Goal: Check status: Check status

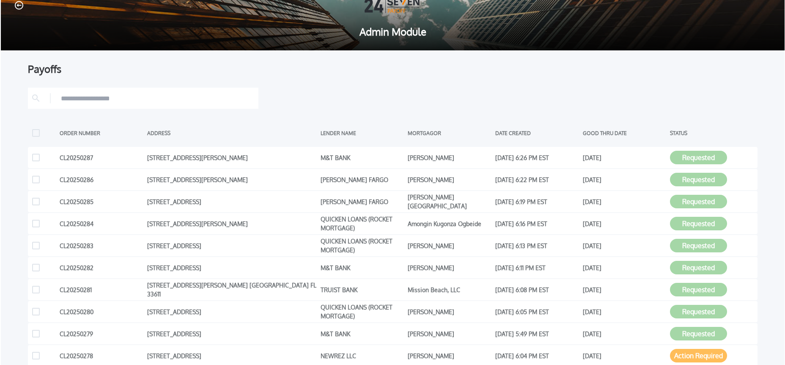
scroll to position [140, 0]
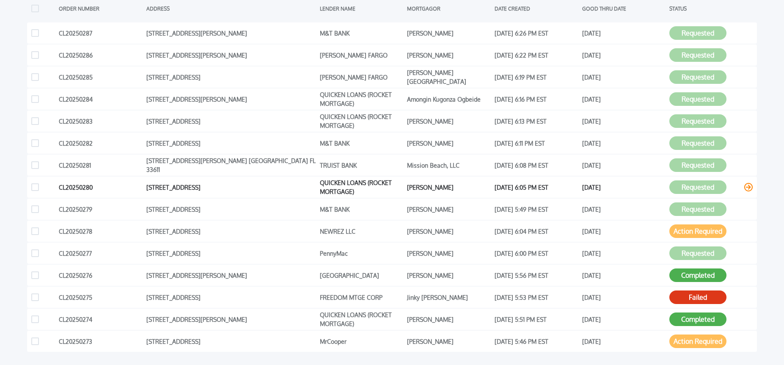
click at [748, 186] on icon at bounding box center [748, 187] width 8 height 8
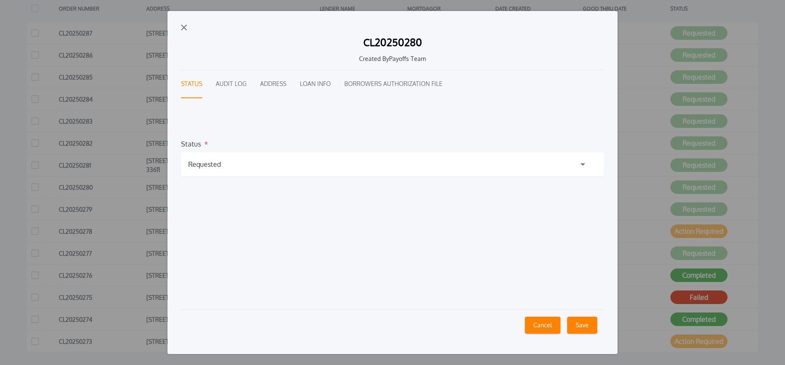
drag, startPoint x: 230, startPoint y: 84, endPoint x: 252, endPoint y: 115, distance: 37.7
click at [230, 84] on button "Audit Log" at bounding box center [231, 84] width 31 height 28
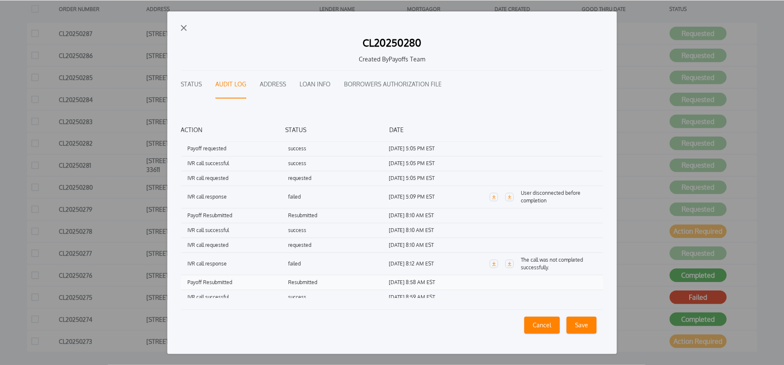
scroll to position [88, 0]
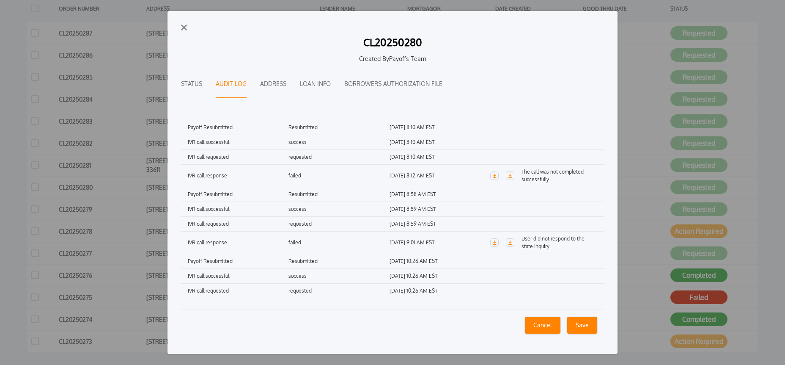
click at [184, 31] on div "CL20250280 Created By Payoffs Team" at bounding box center [392, 50] width 423 height 40
click at [184, 28] on img "button" at bounding box center [184, 28] width 6 height 6
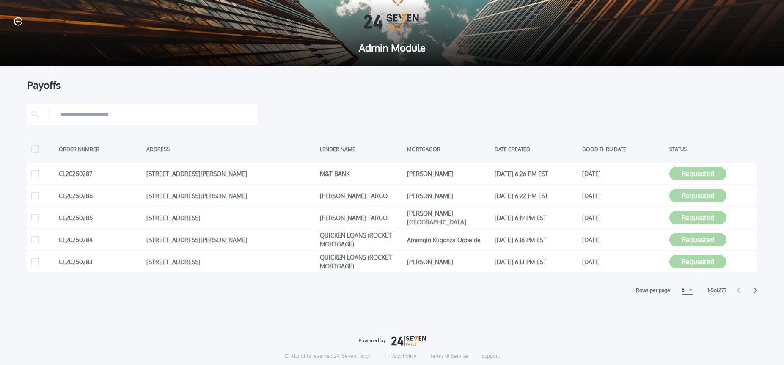
click at [681, 291] on div "5" at bounding box center [682, 290] width 3 height 10
click at [685, 322] on h1 "15" at bounding box center [686, 322] width 8 height 10
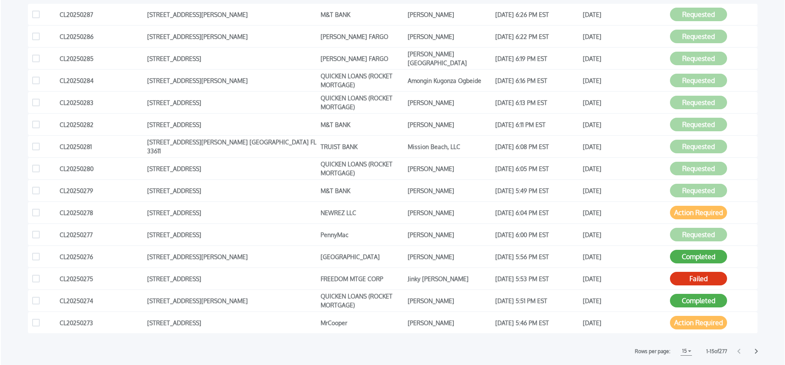
scroll to position [136, 0]
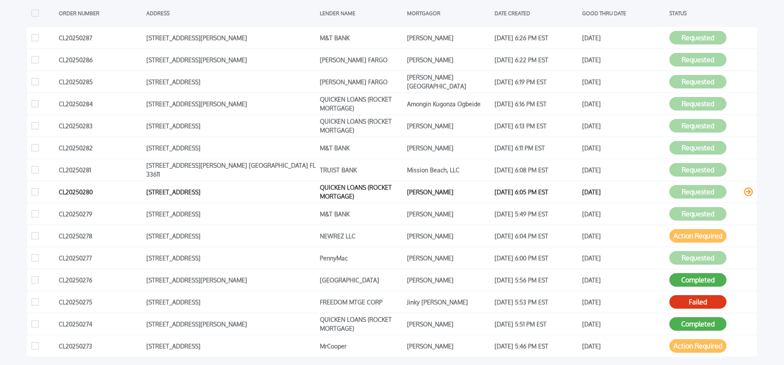
click at [746, 194] on icon at bounding box center [748, 191] width 8 height 8
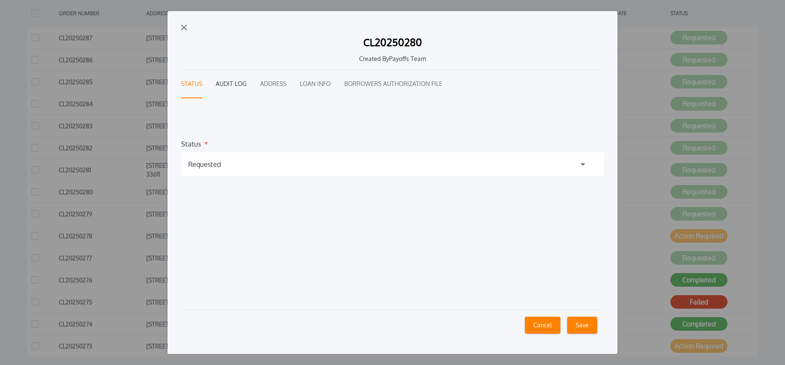
click at [224, 84] on button "Audit Log" at bounding box center [231, 84] width 31 height 28
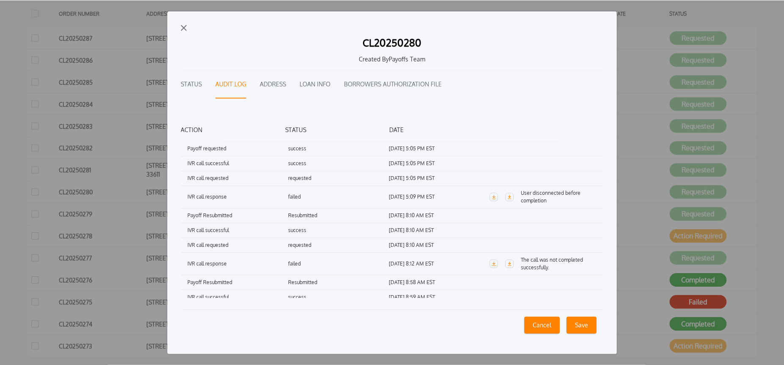
scroll to position [88, 0]
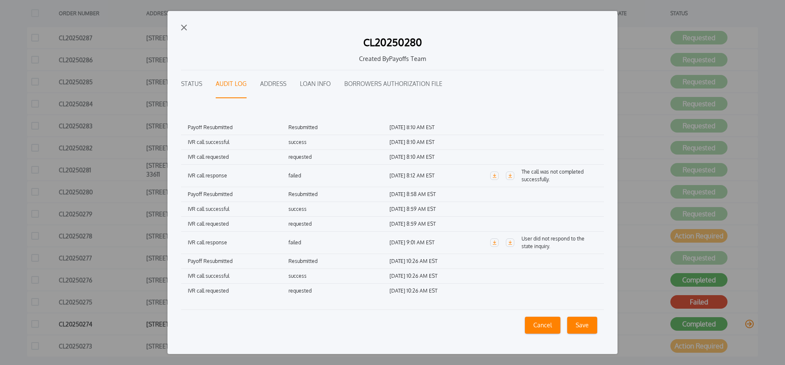
click at [546, 329] on button "Cancel" at bounding box center [543, 324] width 36 height 17
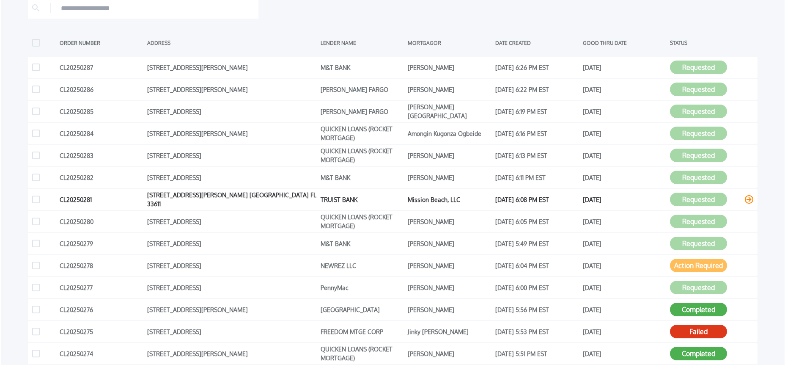
scroll to position [99, 0]
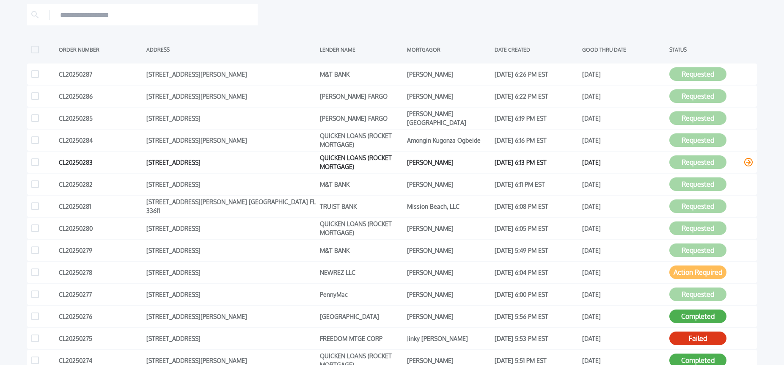
click at [748, 162] on icon at bounding box center [748, 162] width 8 height 8
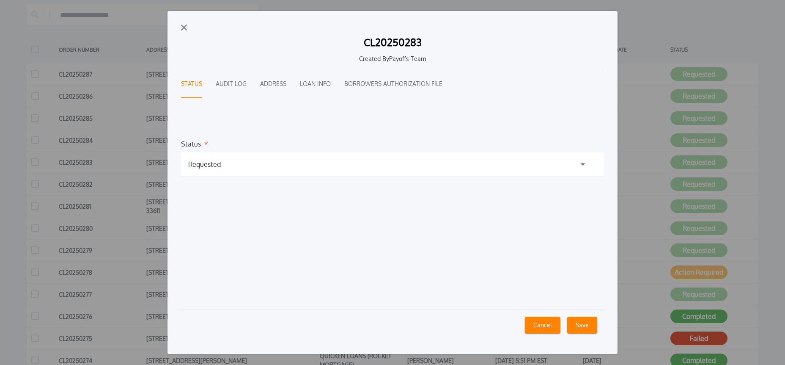
click at [243, 168] on div "Requested" at bounding box center [392, 164] width 423 height 24
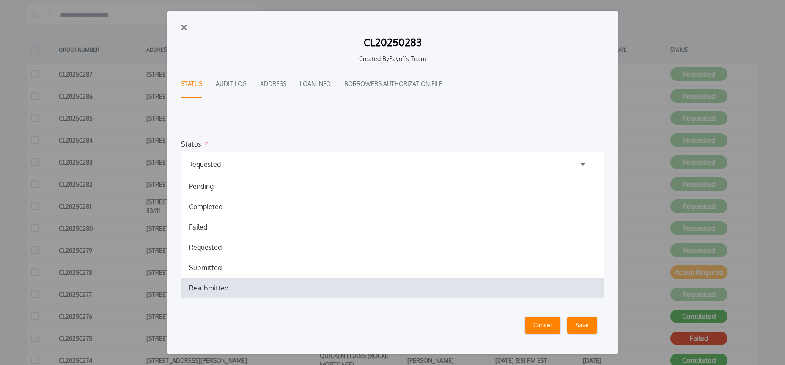
scroll to position [2, 0]
drag, startPoint x: 202, startPoint y: 286, endPoint x: 304, endPoint y: 300, distance: 102.4
click at [202, 286] on h1 "Resubmitted" at bounding box center [208, 285] width 53 height 10
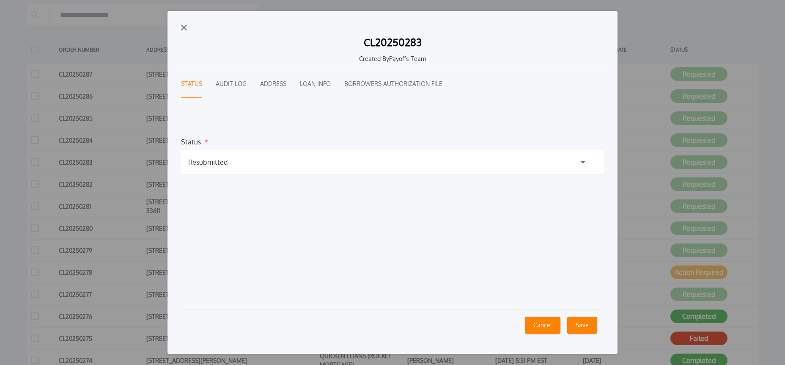
click at [579, 324] on button "Save" at bounding box center [582, 324] width 30 height 17
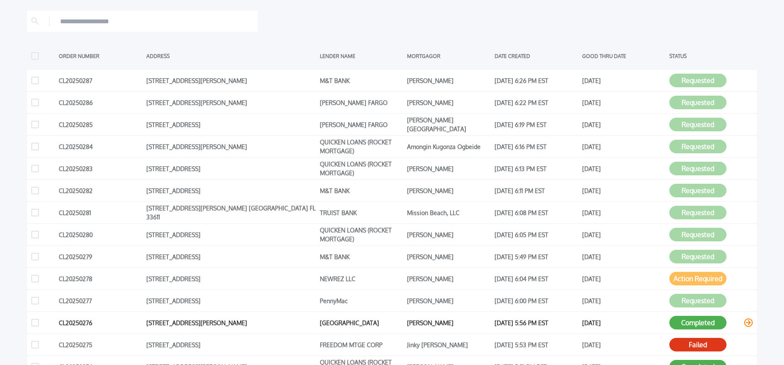
scroll to position [93, 0]
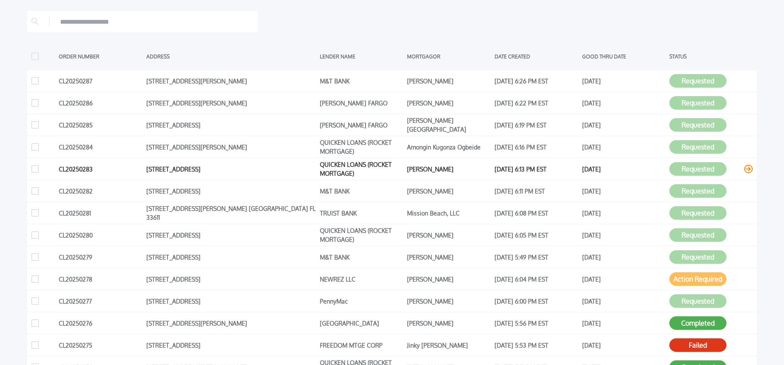
click at [746, 167] on icon at bounding box center [748, 168] width 8 height 8
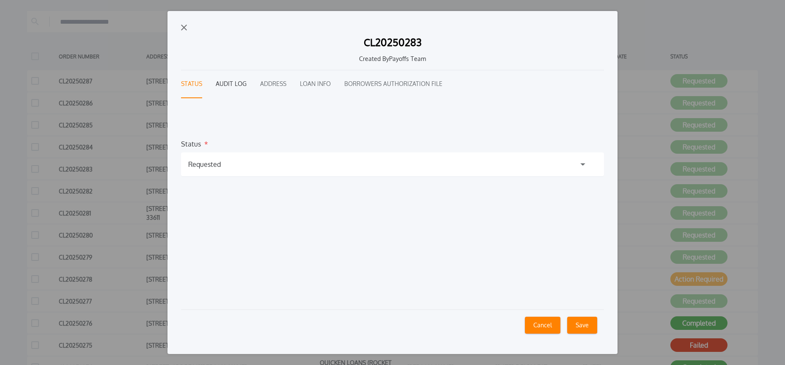
click at [236, 84] on button "Audit Log" at bounding box center [231, 84] width 31 height 28
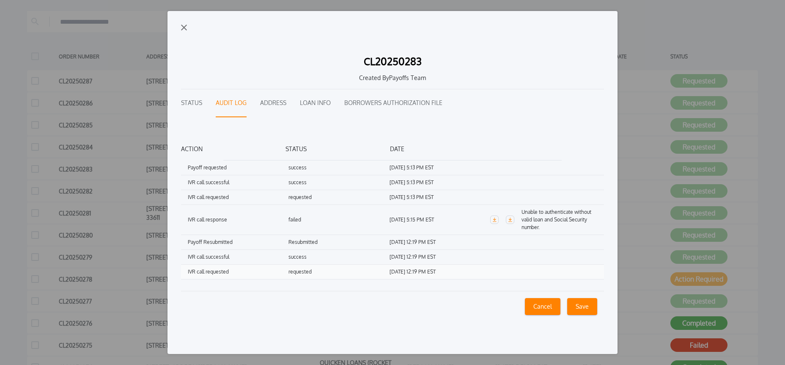
click at [416, 269] on h1 "[DATE] 12:19 PM EST" at bounding box center [439, 272] width 101 height 8
drag, startPoint x: 184, startPoint y: 29, endPoint x: 182, endPoint y: 22, distance: 7.0
click at [184, 29] on img "button" at bounding box center [184, 28] width 6 height 6
